Goal: Find specific page/section: Find specific page/section

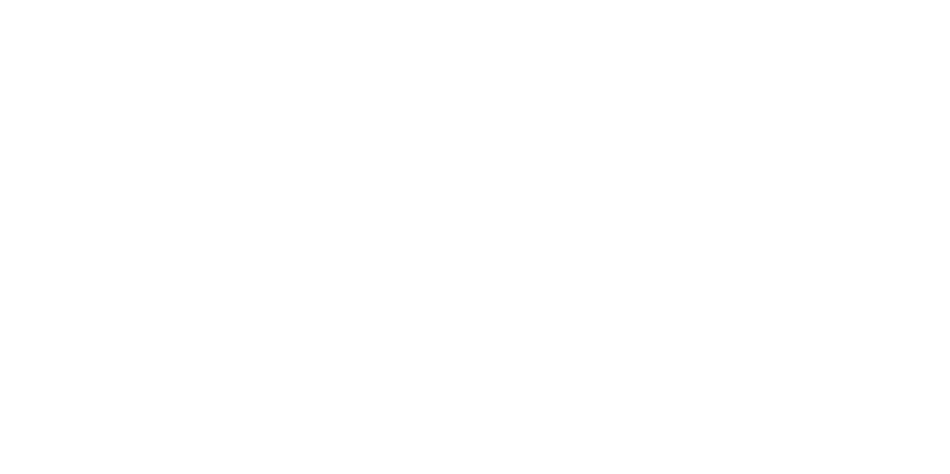
scroll to position [13, 0]
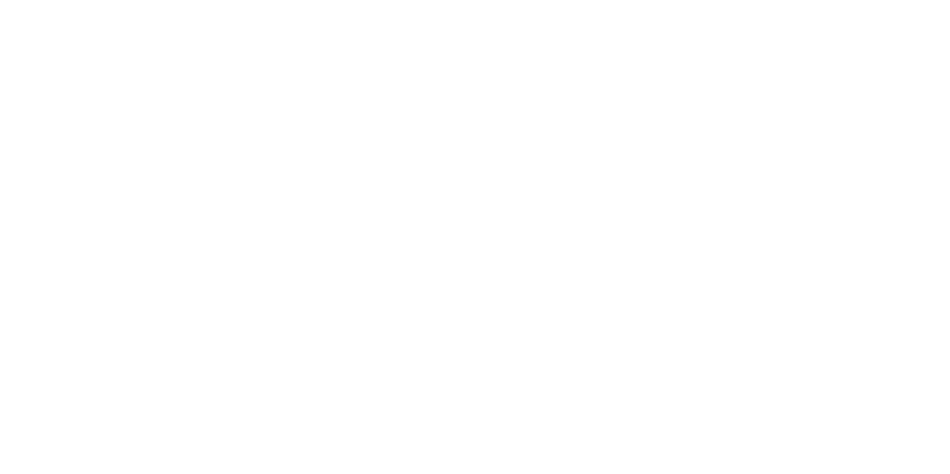
drag, startPoint x: 497, startPoint y: 183, endPoint x: 727, endPoint y: 255, distance: 241.0
drag, startPoint x: 538, startPoint y: 190, endPoint x: 854, endPoint y: 312, distance: 338.9
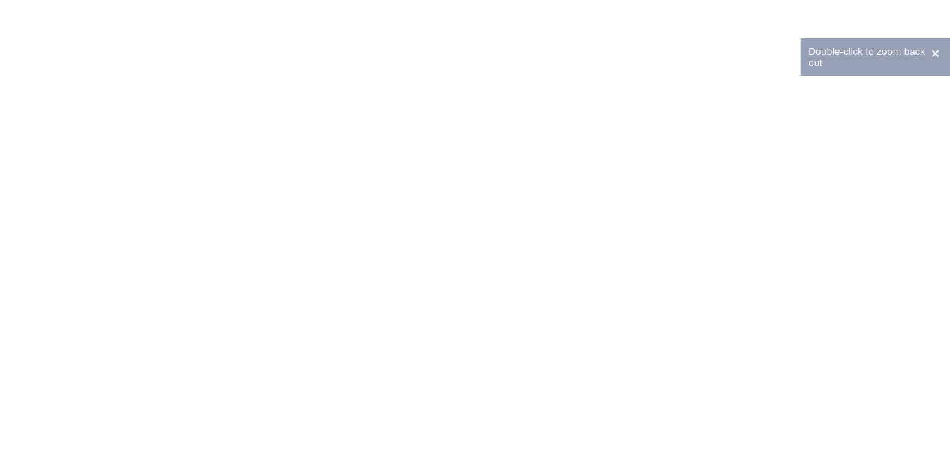
drag, startPoint x: 215, startPoint y: 187, endPoint x: 606, endPoint y: 293, distance: 404.8
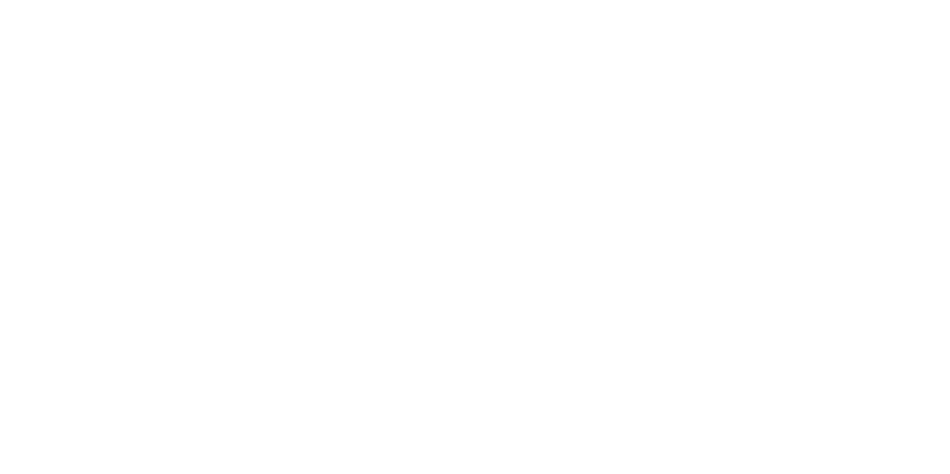
drag, startPoint x: 186, startPoint y: 188, endPoint x: 455, endPoint y: 280, distance: 284.4
